Goal: Task Accomplishment & Management: Use online tool/utility

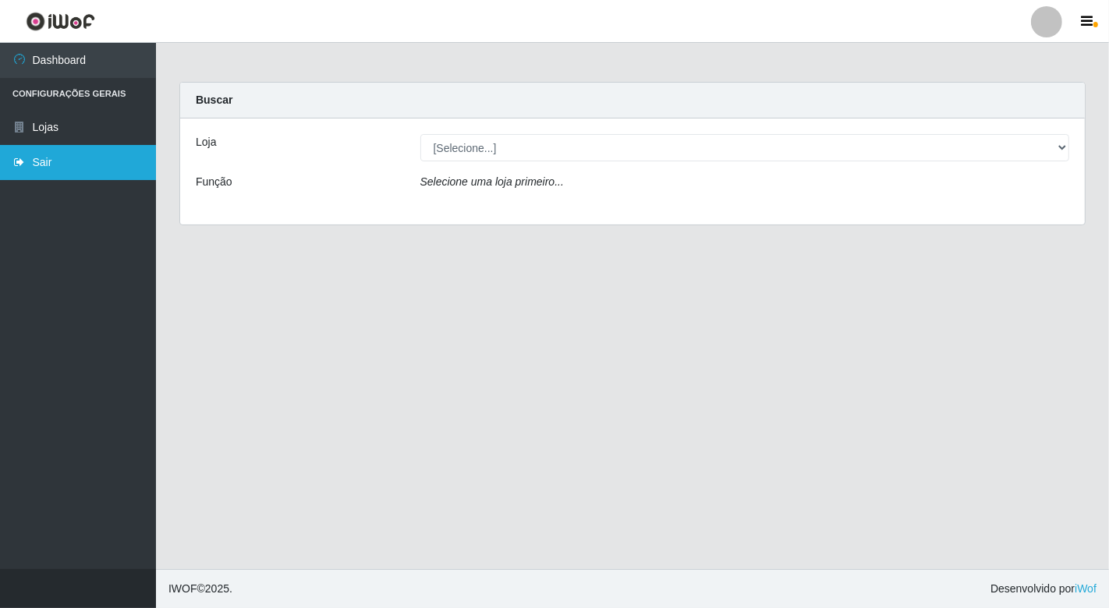
click at [27, 158] on link "Sair" at bounding box center [78, 162] width 156 height 35
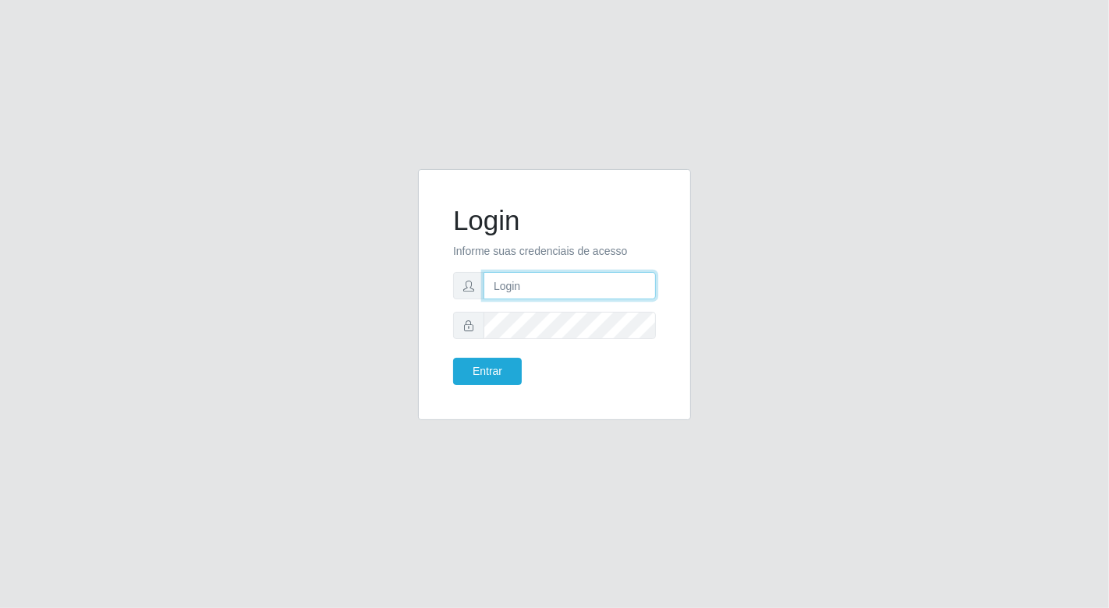
click at [585, 288] on input "text" at bounding box center [569, 285] width 172 height 27
type input "[EMAIL_ADDRESS][DOMAIN_NAME]"
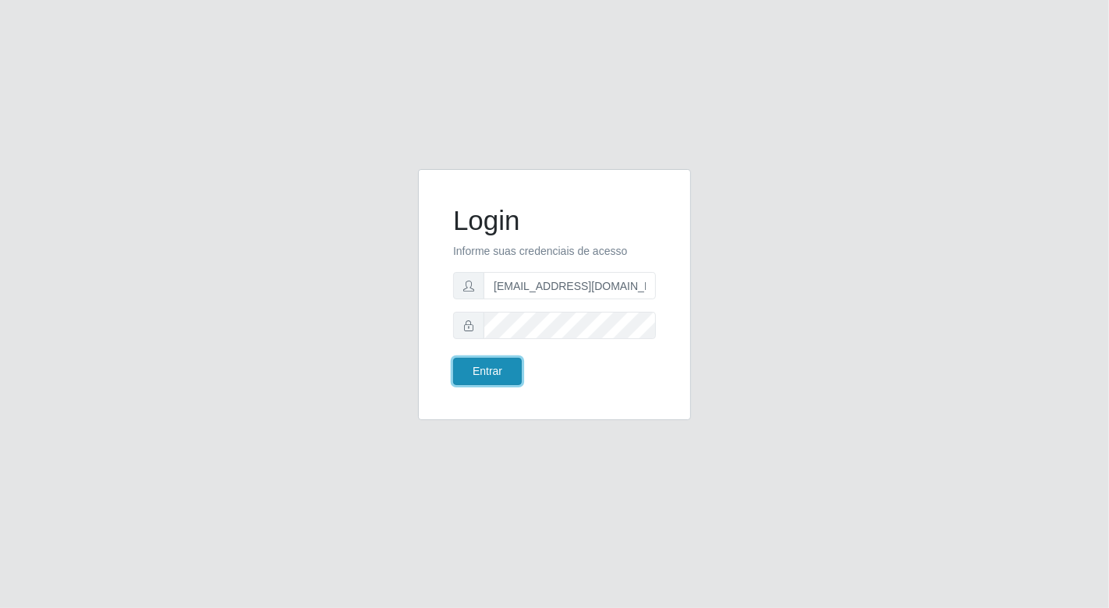
click at [484, 373] on button "Entrar" at bounding box center [487, 371] width 69 height 27
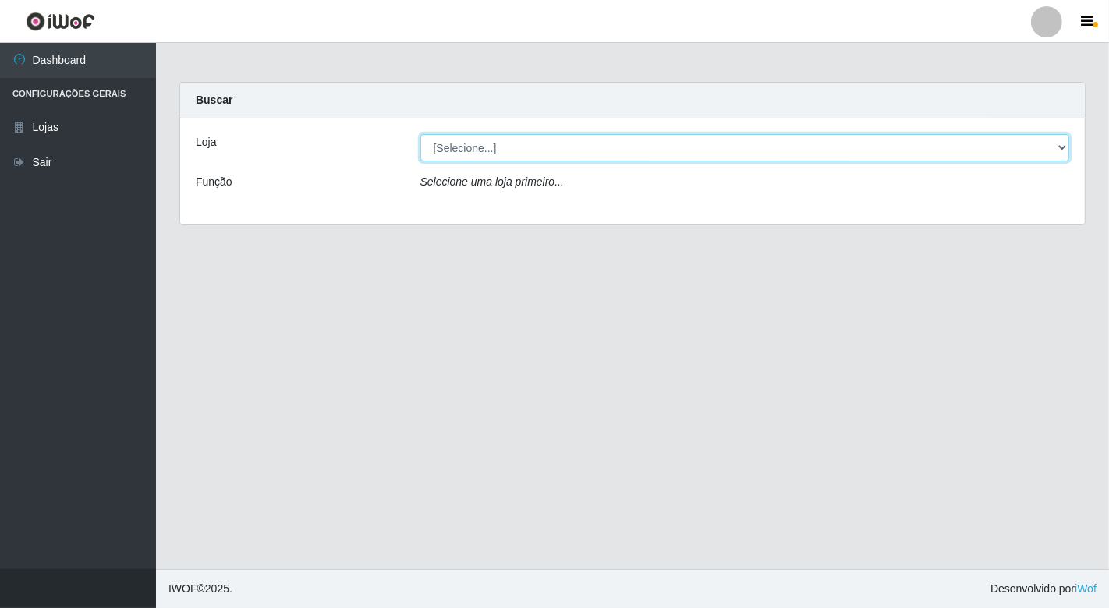
click at [1053, 149] on select "[Selecione...] Nordestão - [GEOGRAPHIC_DATA]" at bounding box center [745, 147] width 650 height 27
select select "454"
click at [420, 134] on select "[Selecione...] Nordestão - [GEOGRAPHIC_DATA]" at bounding box center [745, 147] width 650 height 27
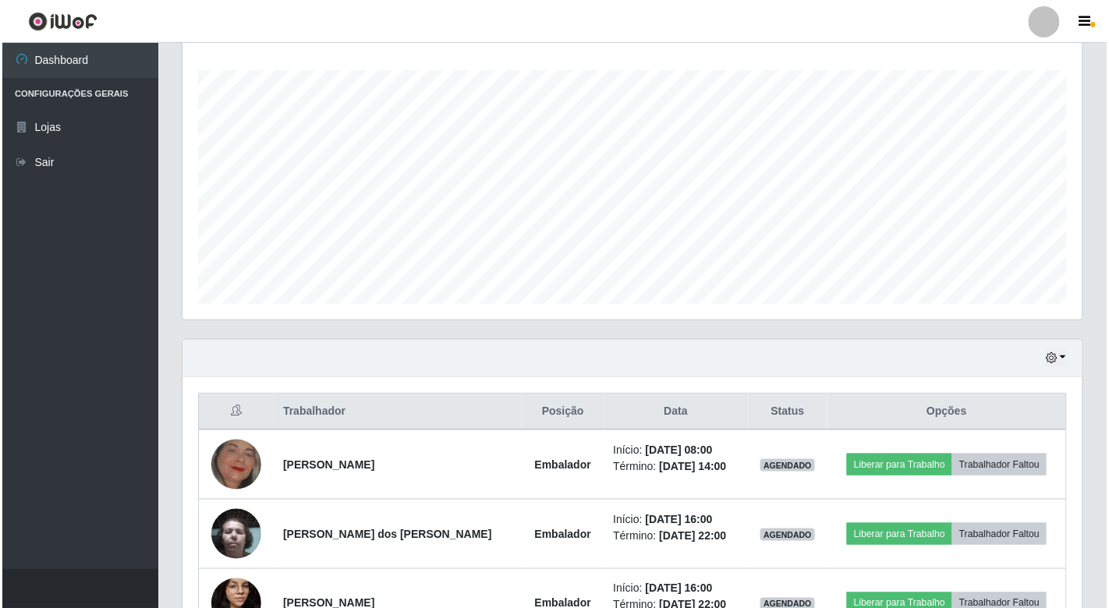
scroll to position [260, 0]
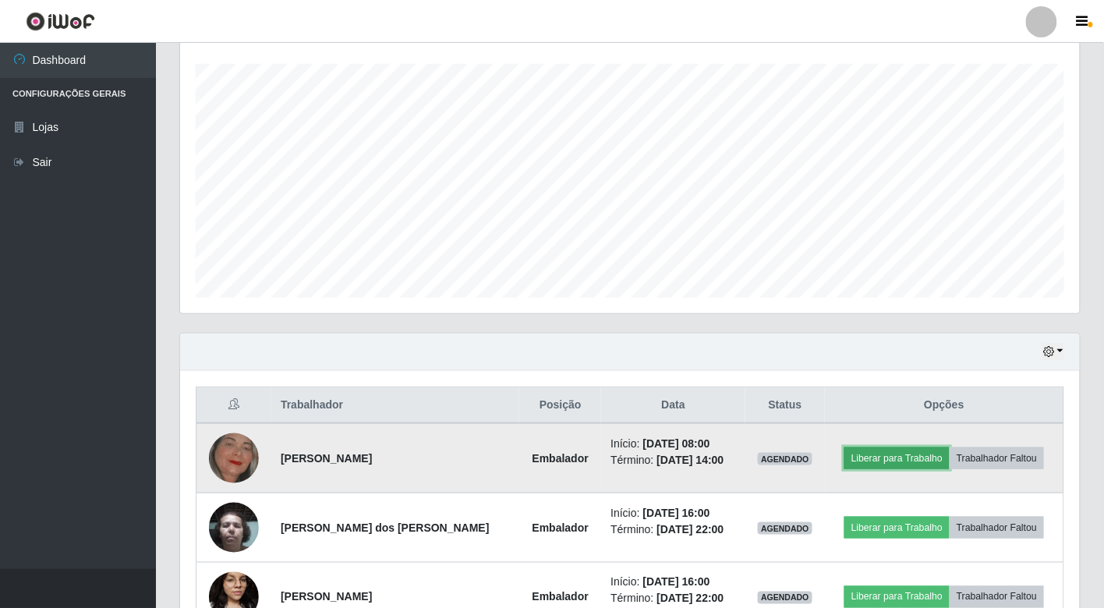
click at [884, 458] on button "Liberar para Trabalho" at bounding box center [896, 459] width 105 height 22
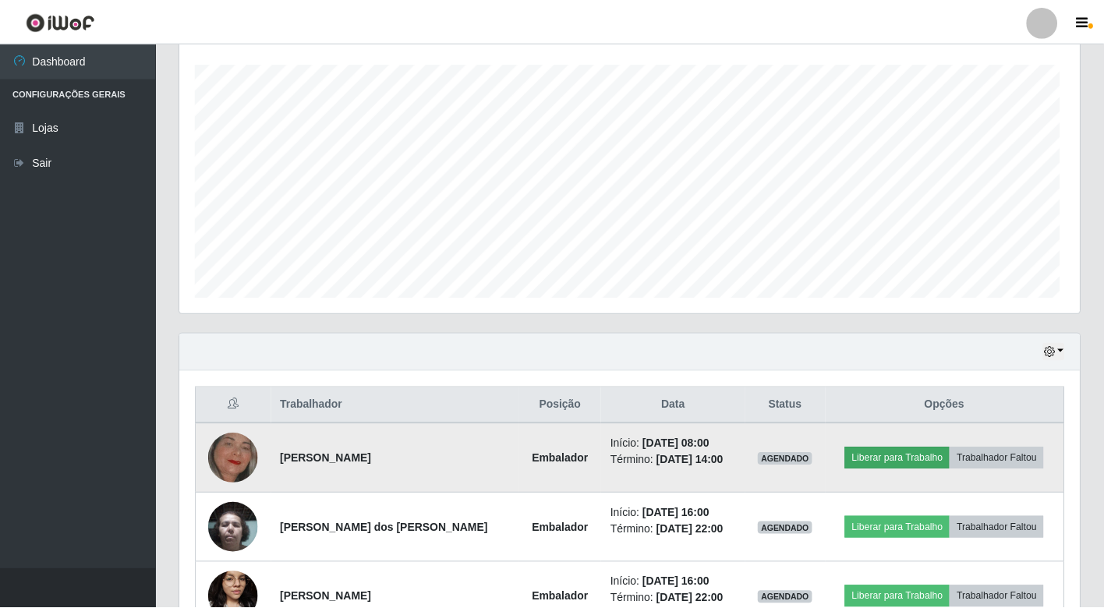
scroll to position [323, 890]
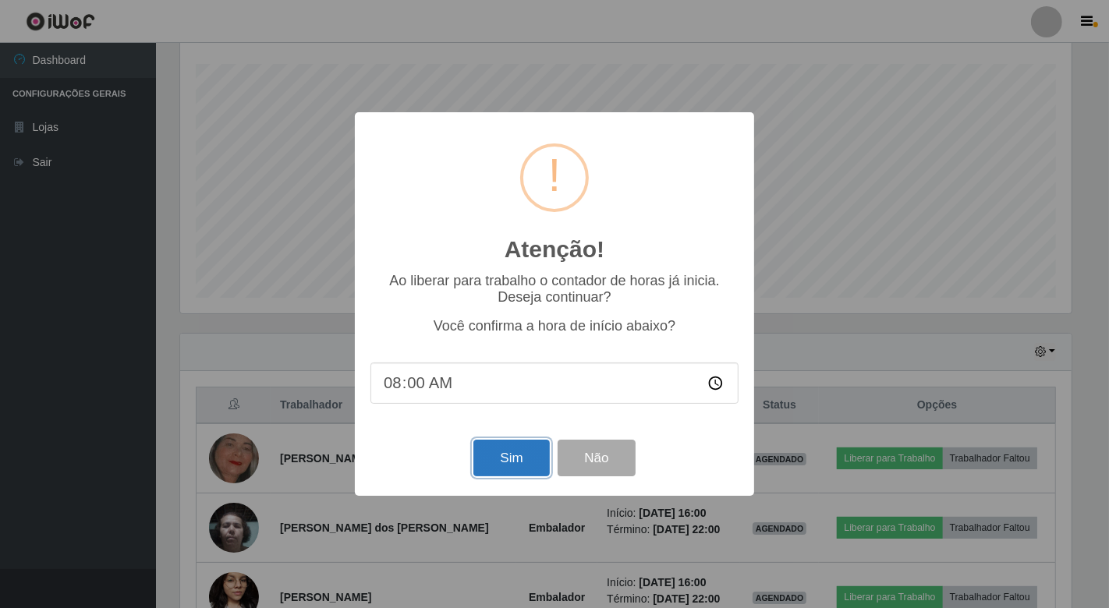
click at [494, 458] on button "Sim" at bounding box center [511, 458] width 76 height 37
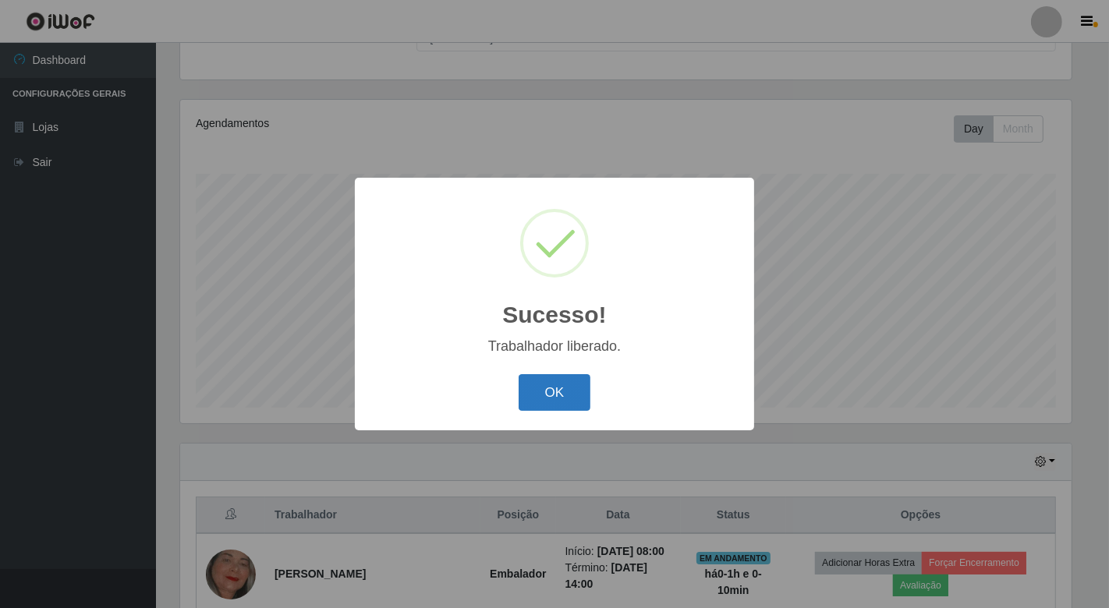
click at [570, 398] on button "OK" at bounding box center [555, 392] width 73 height 37
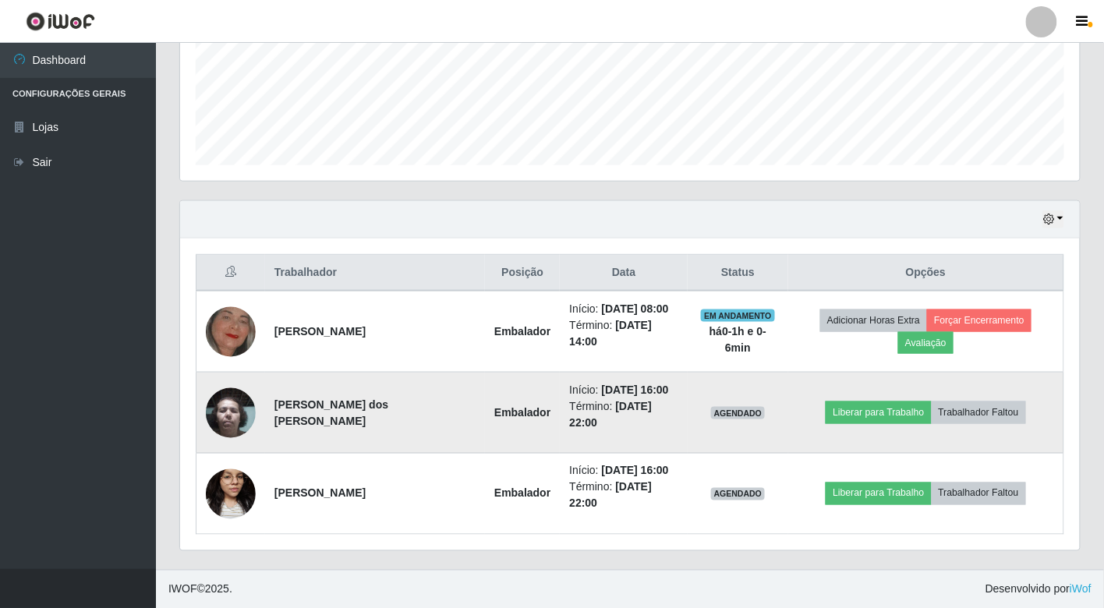
scroll to position [393, 0]
